Goal: Navigation & Orientation: Find specific page/section

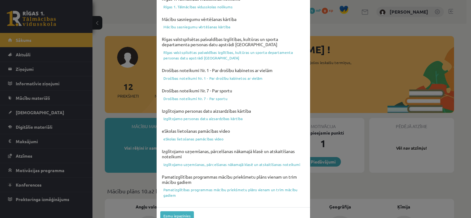
scroll to position [226, 0]
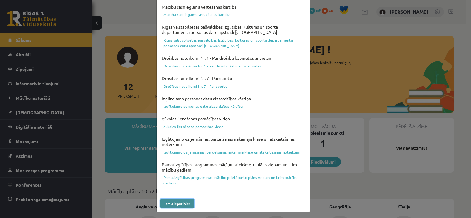
click at [180, 205] on button "Esmu iepazinies" at bounding box center [177, 203] width 34 height 9
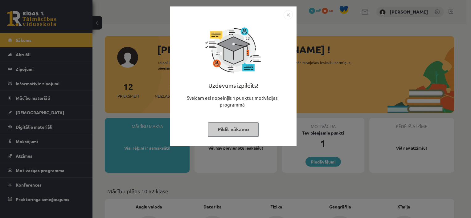
click at [290, 13] on img "Close" at bounding box center [288, 14] width 9 height 9
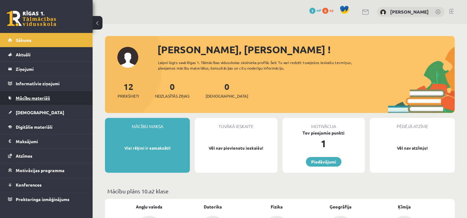
click at [48, 95] on link "Mācību materiāli" at bounding box center [46, 98] width 77 height 14
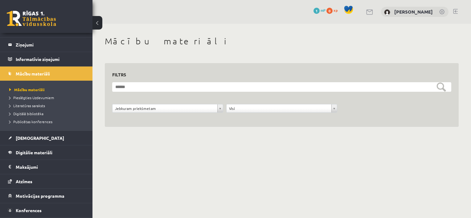
scroll to position [25, 0]
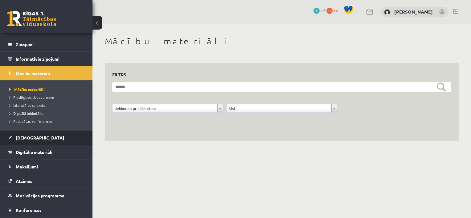
click at [23, 137] on span "[DEMOGRAPHIC_DATA]" at bounding box center [40, 138] width 48 height 6
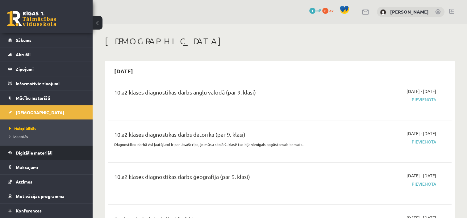
click at [31, 154] on span "Digitālie materiāli" at bounding box center [34, 153] width 37 height 6
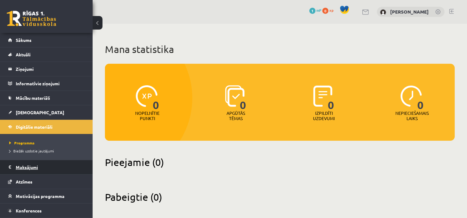
click at [36, 166] on legend "Maksājumi 0" at bounding box center [50, 167] width 69 height 14
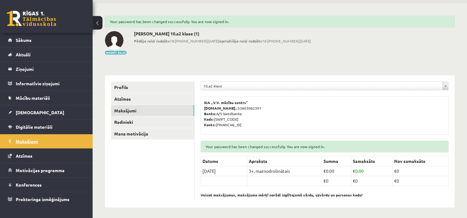
scroll to position [21, 0]
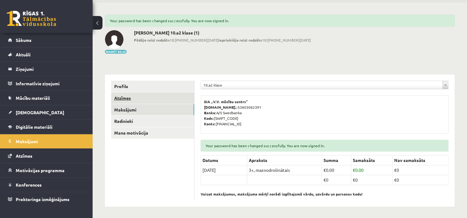
click at [136, 96] on link "Atzīmes" at bounding box center [152, 98] width 83 height 11
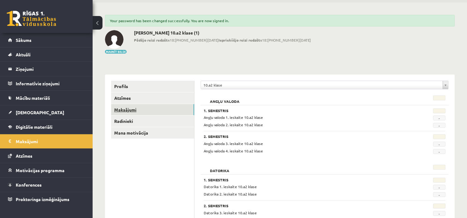
click at [126, 110] on link "Maksājumi" at bounding box center [152, 109] width 83 height 11
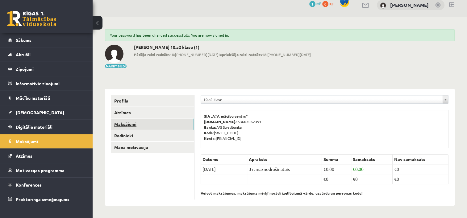
scroll to position [6, 0]
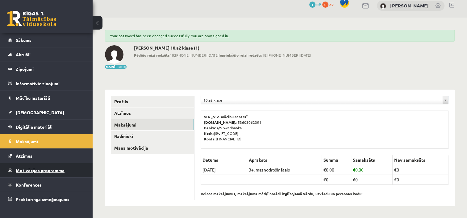
click at [44, 168] on span "Motivācijas programma" at bounding box center [40, 171] width 49 height 6
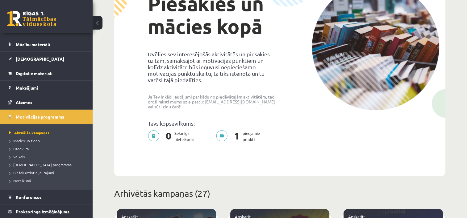
scroll to position [80, 0]
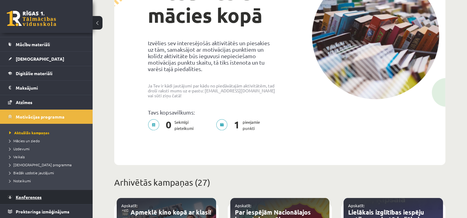
click at [18, 200] on link "Konferences" at bounding box center [46, 197] width 77 height 14
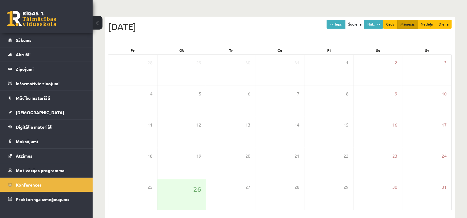
scroll to position [51, 0]
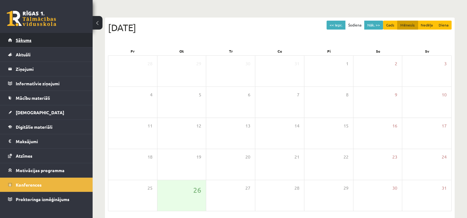
click at [55, 40] on link "Sākums" at bounding box center [46, 40] width 77 height 14
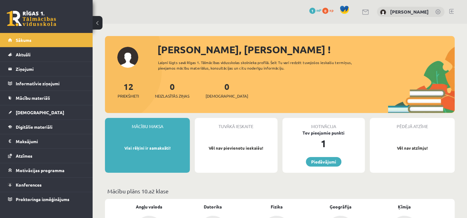
click at [452, 11] on link at bounding box center [451, 11] width 5 height 5
